Goal: Task Accomplishment & Management: Complete application form

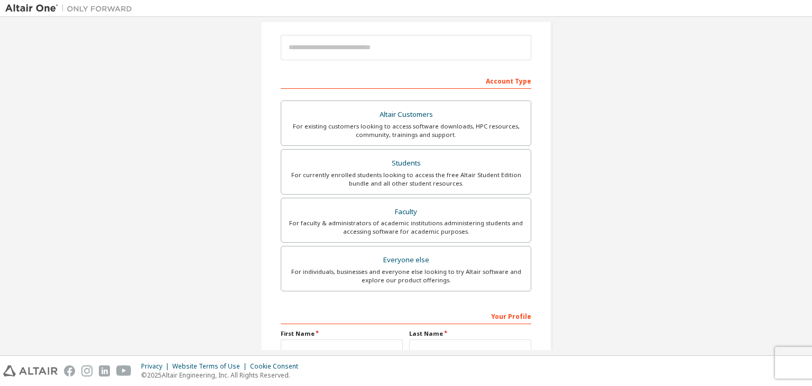
scroll to position [118, 0]
click at [352, 171] on div "For currently enrolled students looking to access the free Altair Student Editi…" at bounding box center [405, 179] width 237 height 17
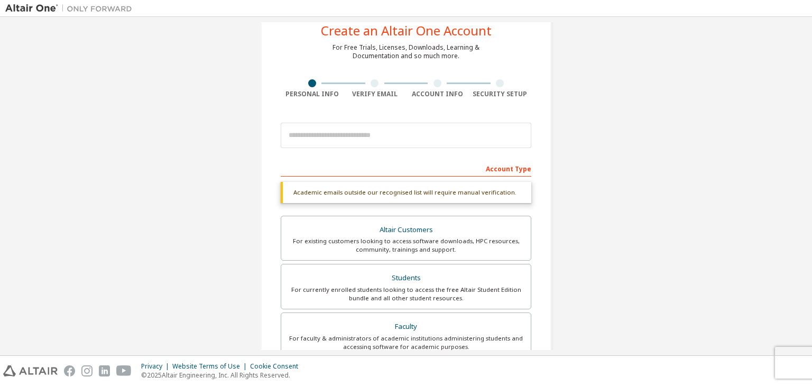
scroll to position [0, 0]
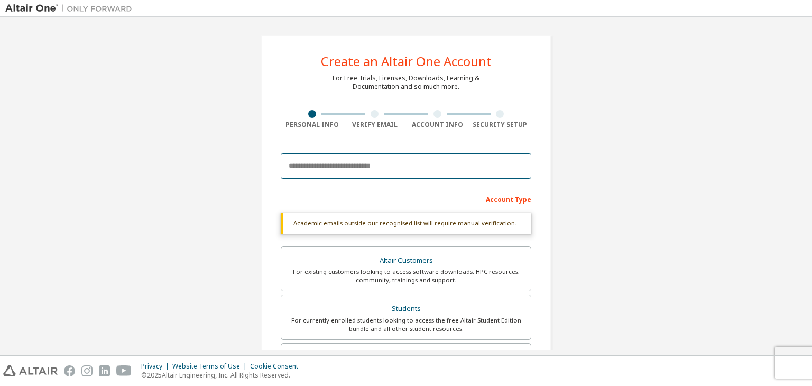
click at [366, 167] on input "email" at bounding box center [406, 165] width 250 height 25
type input "*"
